Goal: Task Accomplishment & Management: Complete application form

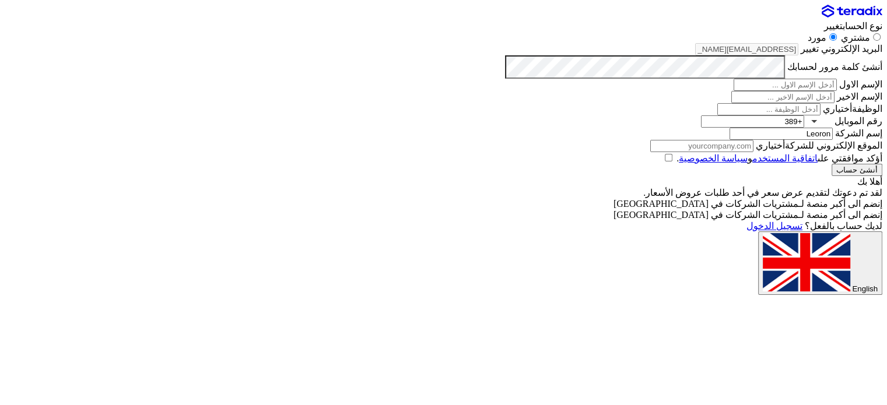
click at [852, 285] on span "English" at bounding box center [865, 289] width 26 height 9
type input "Register"
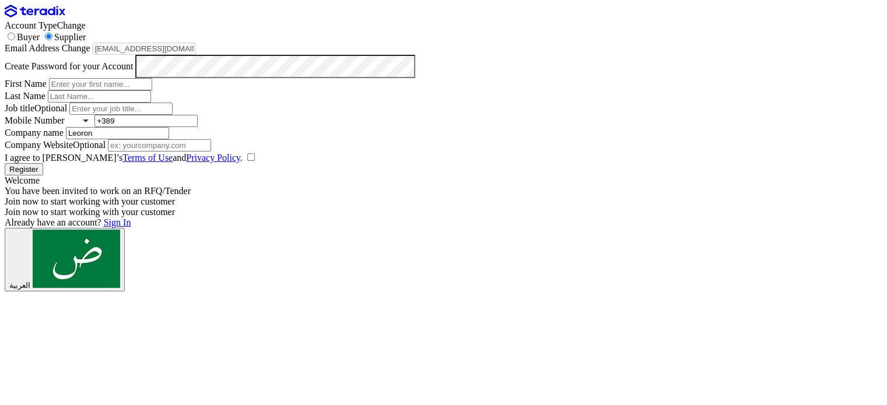
click at [131, 228] on span "Sign In" at bounding box center [117, 223] width 27 height 10
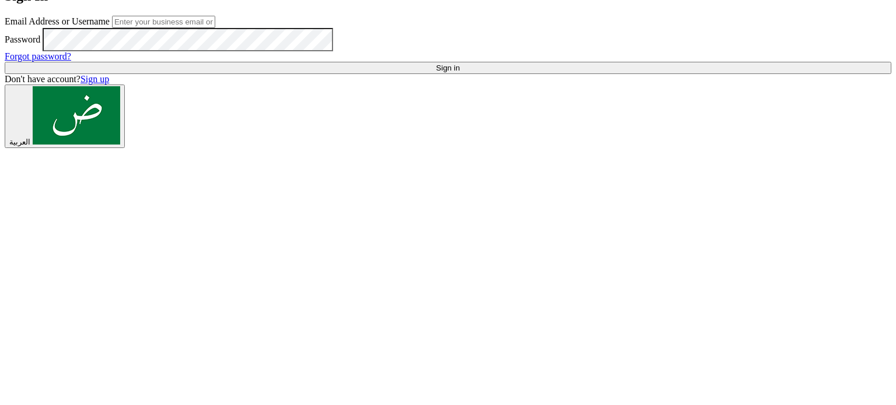
type input "[EMAIL_ADDRESS][DOMAIN_NAME]"
click at [148, 74] on input "Sign in" at bounding box center [448, 68] width 887 height 12
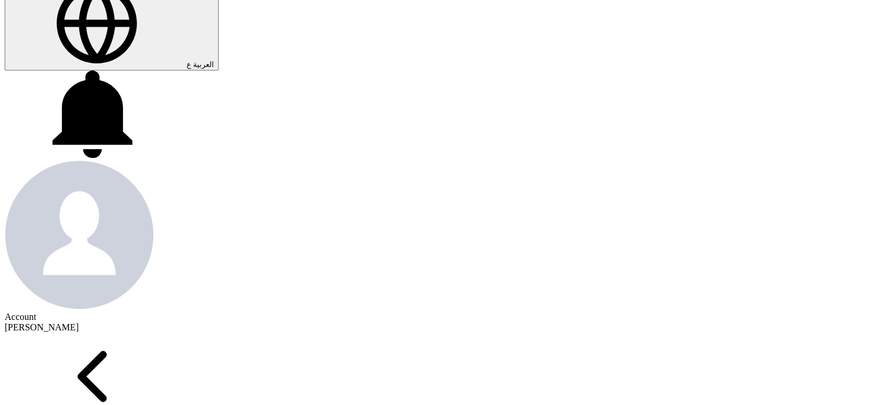
scroll to position [350, 0]
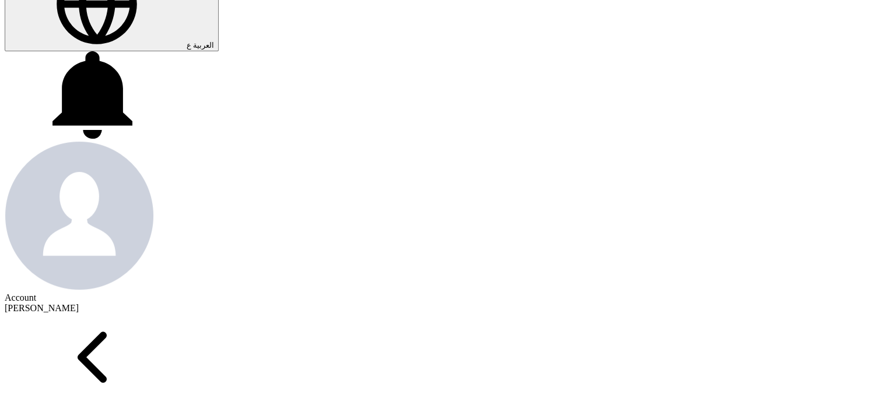
drag, startPoint x: 142, startPoint y: 107, endPoint x: 430, endPoint y: 197, distance: 301.3
drag, startPoint x: 430, startPoint y: 197, endPoint x: 281, endPoint y: 191, distance: 149.5
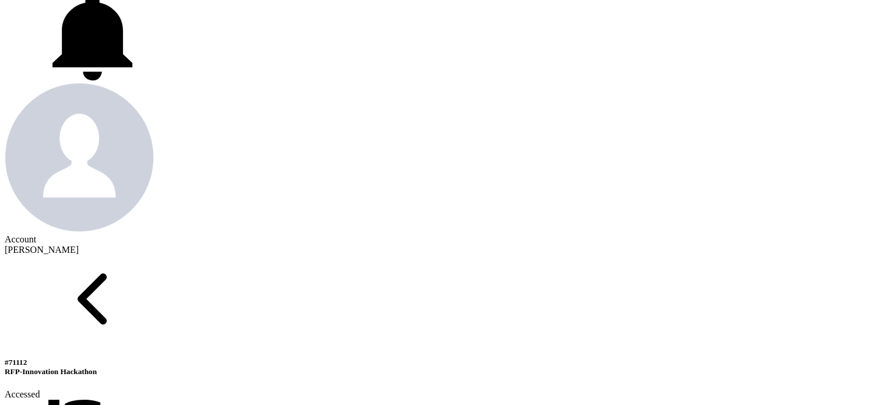
drag, startPoint x: 199, startPoint y: 118, endPoint x: 270, endPoint y: 118, distance: 71.2
drag, startPoint x: 147, startPoint y: 195, endPoint x: 217, endPoint y: 207, distance: 71.0
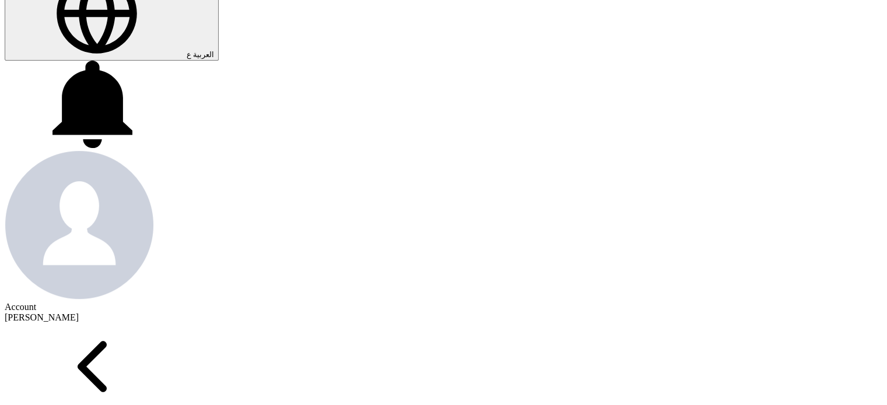
scroll to position [350, 0]
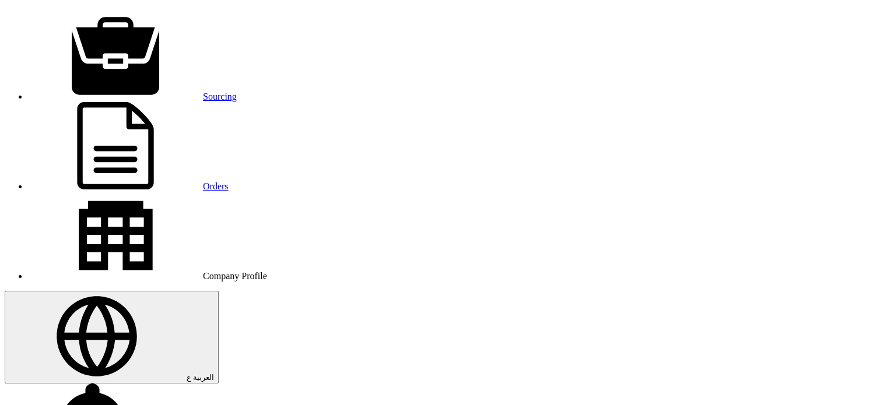
scroll to position [0, 0]
